Goal: Obtain resource: Download file/media

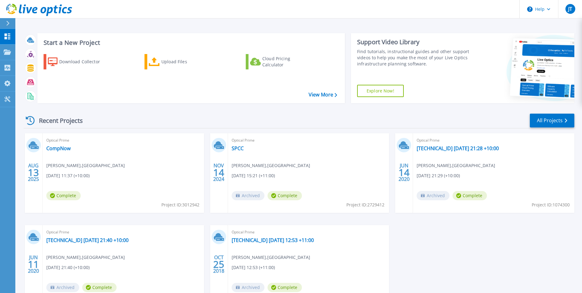
click at [57, 161] on div "Optical Prime CompNow Jamie Tanner , St Philips Christian College 08/13/2025, 1…" at bounding box center [123, 173] width 161 height 80
click at [33, 174] on span "13" at bounding box center [33, 172] width 11 height 5
click at [131, 196] on div "Optical Prime CompNow Jamie Tanner , St Philips Christian College 08/13/2025, 1…" at bounding box center [123, 173] width 161 height 80
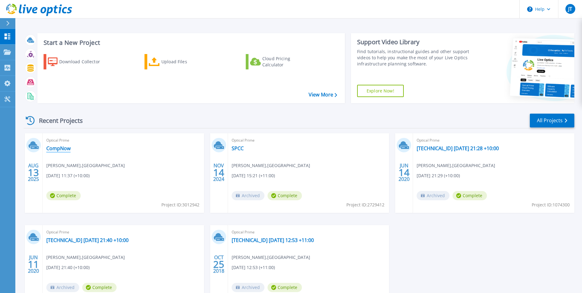
click at [60, 148] on link "CompNow" at bounding box center [58, 148] width 24 height 6
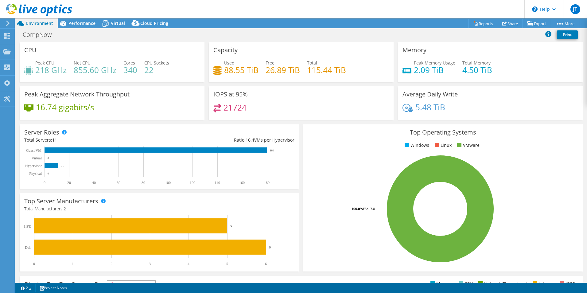
select select "[GEOGRAPHIC_DATA]"
select select "AUD"
click at [167, 6] on header "JT End User [PERSON_NAME] [PERSON_NAME][EMAIL_ADDRESS][PERSON_NAME][DOMAIN_NAME…" at bounding box center [293, 9] width 587 height 18
click at [88, 26] on div "Performance" at bounding box center [79, 23] width 42 height 10
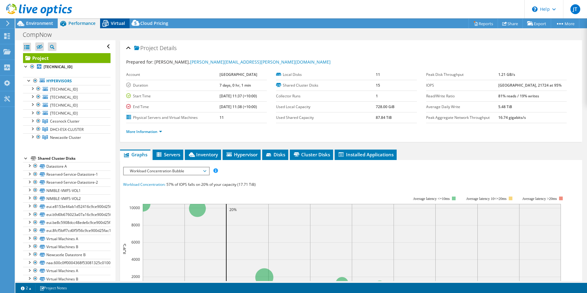
click at [110, 21] on icon at bounding box center [105, 23] width 11 height 11
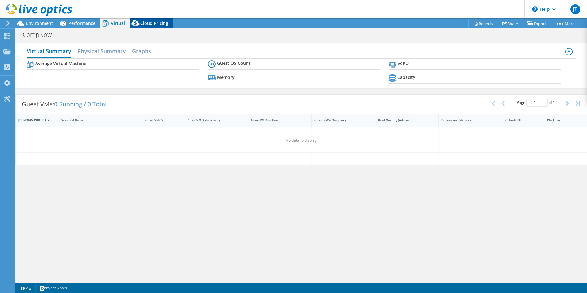
click at [137, 19] on icon at bounding box center [136, 24] width 12 height 12
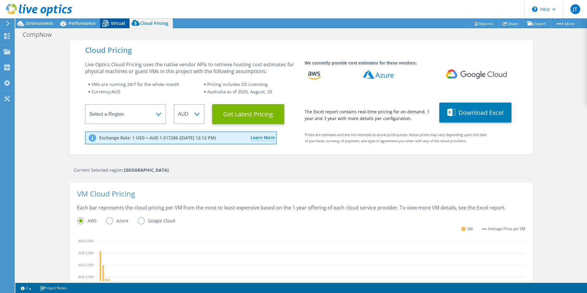
click at [122, 23] on span "Virtual" at bounding box center [118, 23] width 14 height 6
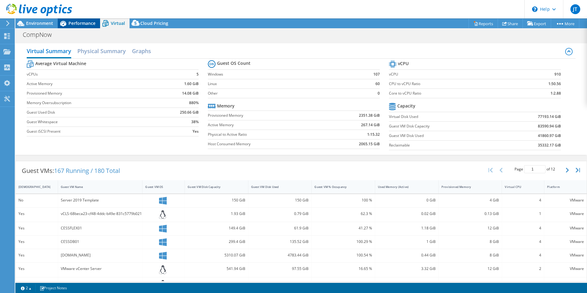
click at [87, 24] on span "Performance" at bounding box center [81, 23] width 27 height 6
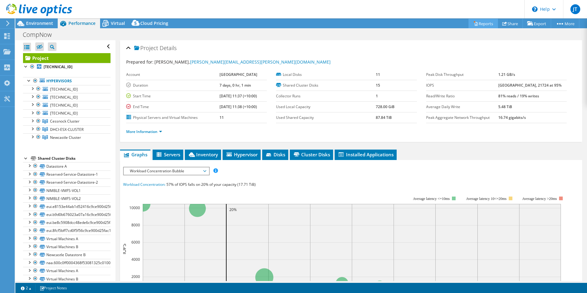
click at [486, 22] on link "Reports" at bounding box center [482, 24] width 29 height 10
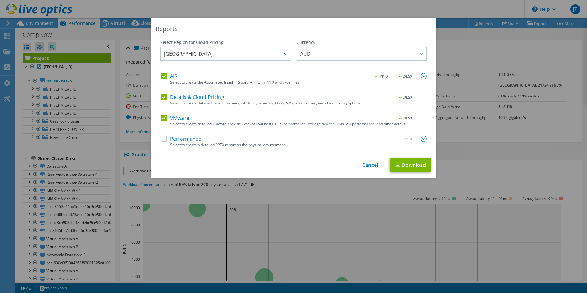
click at [181, 141] on label "Performance" at bounding box center [181, 139] width 40 height 6
click at [0, 0] on input "Performance" at bounding box center [0, 0] width 0 height 0
click at [182, 139] on label "Performance" at bounding box center [181, 139] width 40 height 6
click at [0, 0] on input "Performance" at bounding box center [0, 0] width 0 height 0
click at [404, 118] on span ".XLSX" at bounding box center [406, 118] width 23 height 4
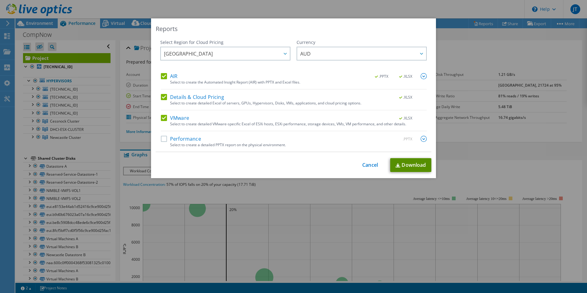
click at [415, 164] on link "Download" at bounding box center [410, 165] width 41 height 14
